Goal: Transaction & Acquisition: Purchase product/service

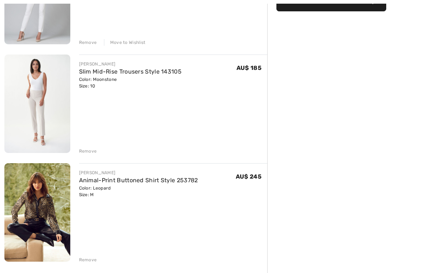
scroll to position [151, 0]
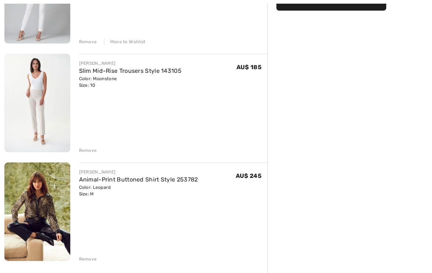
click at [90, 151] on div "Remove" at bounding box center [88, 150] width 18 height 7
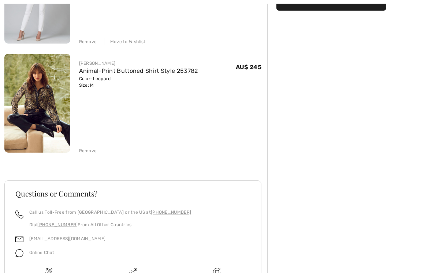
click at [88, 152] on div "Remove" at bounding box center [88, 150] width 18 height 7
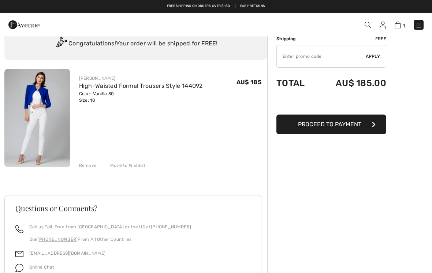
scroll to position [23, 0]
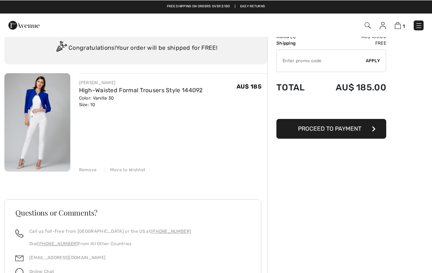
click at [120, 89] on link "High-Waisted Formal Trousers Style 144092" at bounding box center [141, 89] width 124 height 7
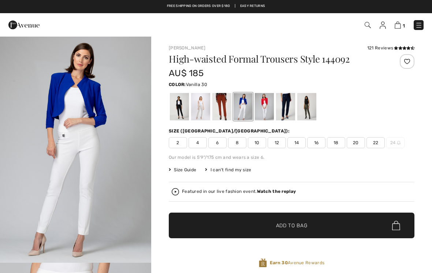
click at [277, 145] on span "12" at bounding box center [277, 142] width 18 height 11
click at [340, 224] on span "✔ Added to Bag Add to Bag" at bounding box center [292, 226] width 246 height 26
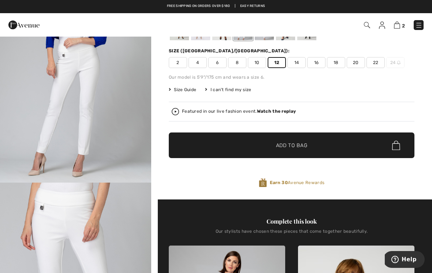
scroll to position [20, 0]
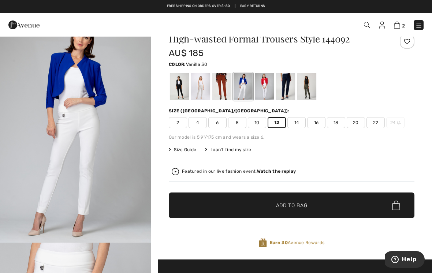
click at [381, 30] on div "2 Added to Bag Joseph Ribkoff High-waisted Formal Trousers Style 144092 AU$ 185…" at bounding box center [304, 25] width 249 height 15
click at [384, 26] on img at bounding box center [382, 25] width 6 height 7
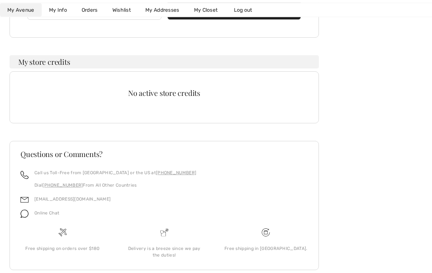
scroll to position [188, 0]
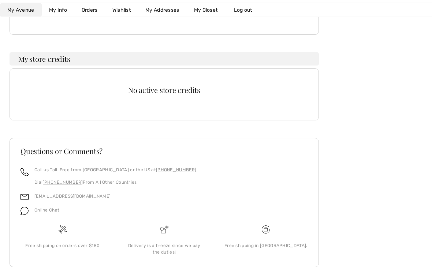
click at [67, 198] on link "[EMAIL_ADDRESS][DOMAIN_NAME]" at bounding box center [72, 196] width 76 height 5
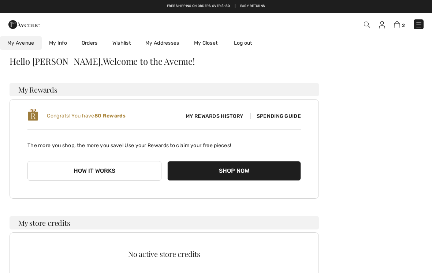
scroll to position [0, 0]
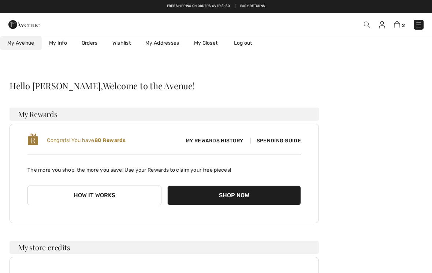
click at [332, 176] on div "Hello Helen, Welcome to the Avenue! My Rewards Congrats! You have 80 Rewards My…" at bounding box center [216, 277] width 414 height 394
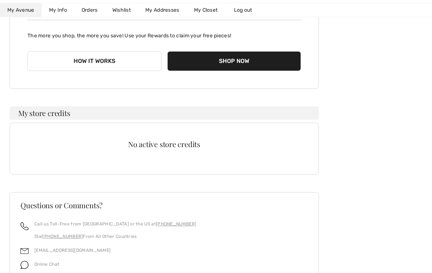
scroll to position [190, 0]
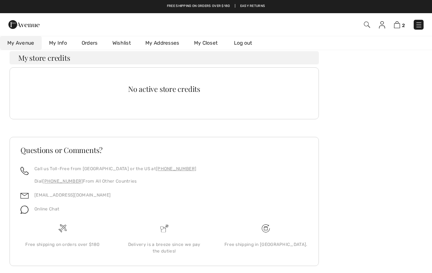
click at [66, 196] on link "[EMAIL_ADDRESS][DOMAIN_NAME]" at bounding box center [72, 195] width 76 height 5
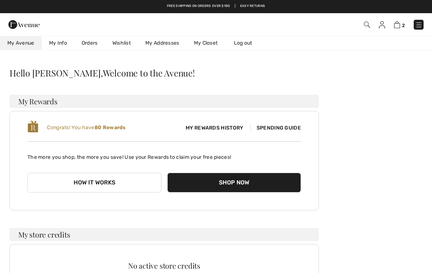
scroll to position [0, 0]
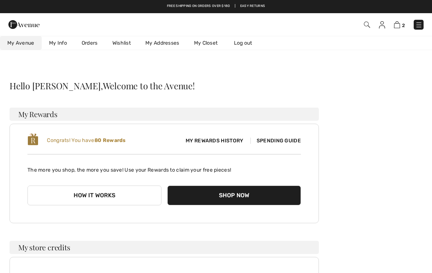
click at [381, 28] on img at bounding box center [382, 24] width 6 height 7
click at [382, 28] on img at bounding box center [382, 24] width 6 height 7
click at [58, 49] on link "My Info" at bounding box center [58, 43] width 33 height 14
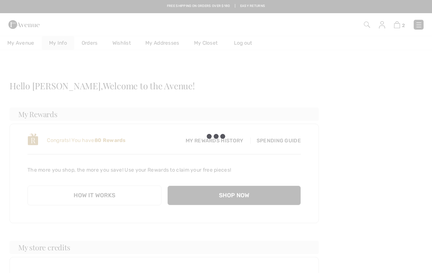
click at [61, 43] on div at bounding box center [216, 136] width 432 height 273
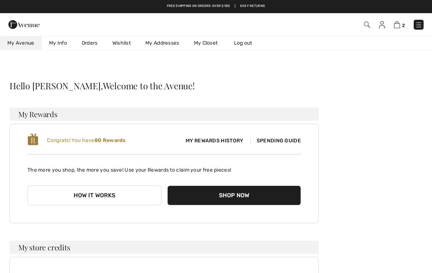
click at [380, 28] on img at bounding box center [382, 24] width 6 height 7
click at [382, 27] on img at bounding box center [382, 24] width 6 height 7
click at [63, 49] on link "My Info" at bounding box center [58, 43] width 33 height 14
click at [383, 28] on img at bounding box center [382, 24] width 6 height 7
click at [382, 27] on img at bounding box center [382, 24] width 6 height 7
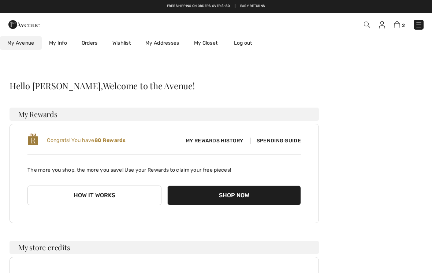
click at [366, 27] on img at bounding box center [367, 25] width 6 height 6
click at [418, 29] on img at bounding box center [418, 24] width 7 height 7
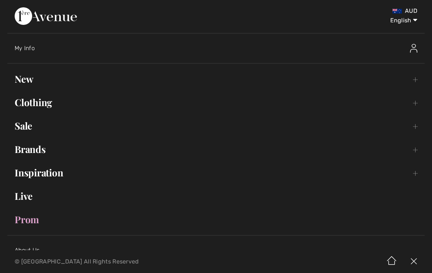
click at [33, 46] on span "My Info" at bounding box center [25, 48] width 20 height 7
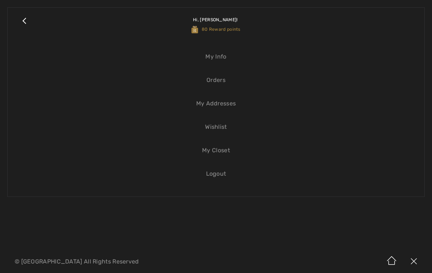
click at [225, 110] on link "My Addresses" at bounding box center [216, 104] width 402 height 16
click at [220, 109] on link "My Addresses" at bounding box center [216, 104] width 402 height 16
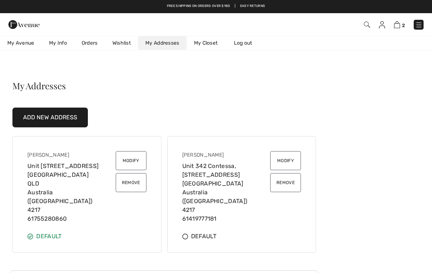
click at [63, 47] on link "My Info" at bounding box center [58, 43] width 33 height 14
